Goal: Check status: Check status

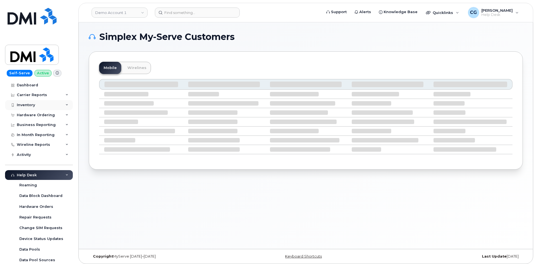
click at [27, 104] on div "Inventory" at bounding box center [26, 105] width 18 height 4
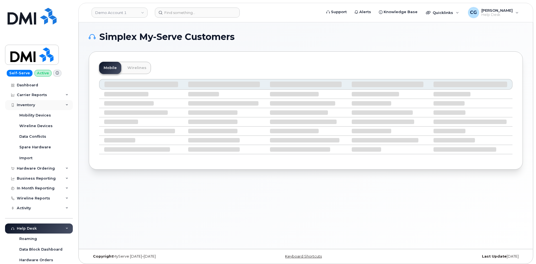
click at [26, 104] on div "Inventory" at bounding box center [26, 105] width 18 height 4
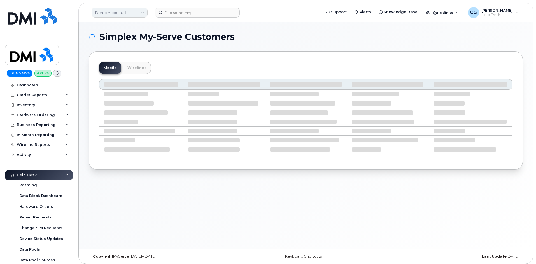
click at [112, 12] on link "Demo Account 1" at bounding box center [120, 13] width 56 height 10
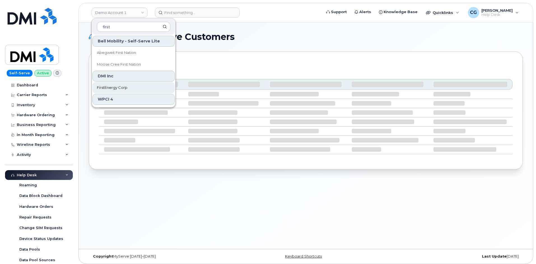
type input "first"
click at [123, 86] on span "FirstEnergy Corp" at bounding box center [112, 88] width 31 height 6
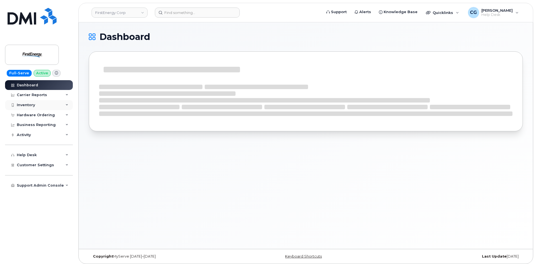
click at [21, 105] on div "Inventory" at bounding box center [26, 105] width 18 height 4
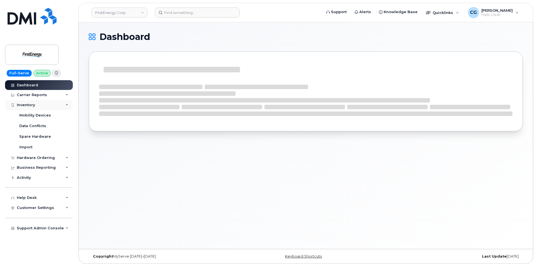
click at [29, 105] on div "Inventory" at bounding box center [26, 105] width 18 height 4
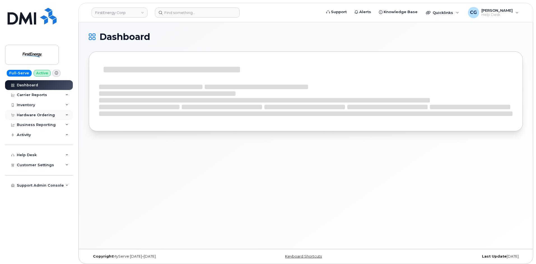
click at [32, 115] on div "Hardware Ordering" at bounding box center [36, 115] width 38 height 4
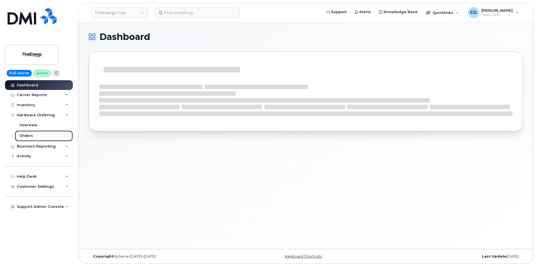
click at [27, 135] on div "Orders" at bounding box center [26, 135] width 14 height 5
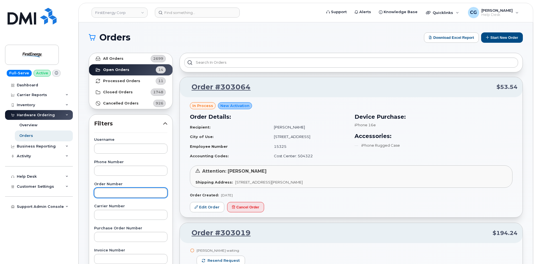
click at [116, 193] on input "text" at bounding box center [130, 193] width 73 height 10
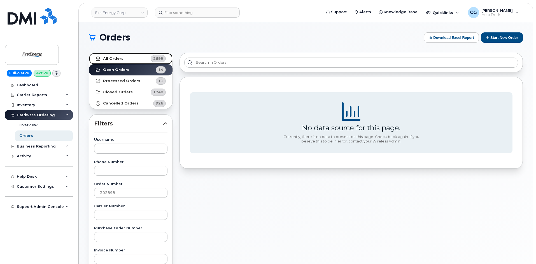
click at [117, 58] on strong "All Orders" at bounding box center [113, 59] width 20 height 4
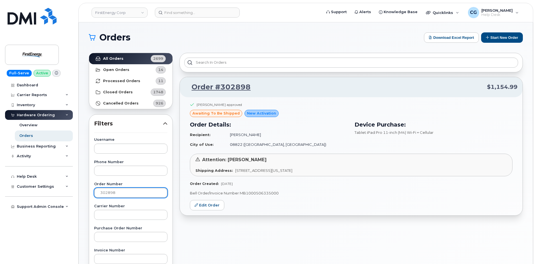
click at [126, 193] on input "302898" at bounding box center [130, 193] width 73 height 10
type input "302942"
